Goal: Register for event/course

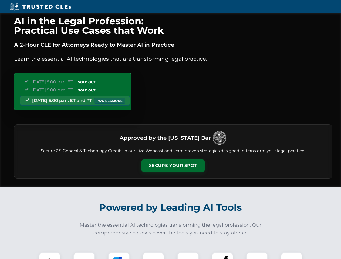
click at [173, 166] on button "Secure Your Spot" at bounding box center [173, 166] width 63 height 12
click at [50, 256] on img at bounding box center [50, 263] width 16 height 16
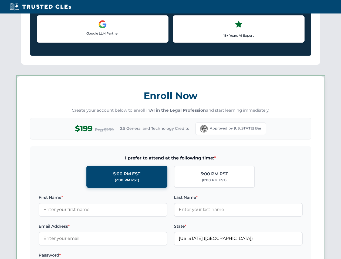
click at [119, 256] on label "Password *" at bounding box center [103, 255] width 129 height 6
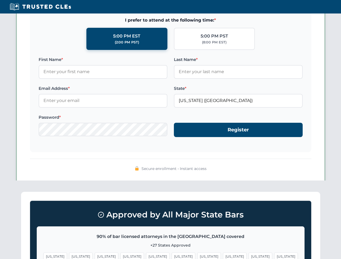
click at [249, 256] on span "[US_STATE]" at bounding box center [261, 257] width 24 height 8
